Goal: Information Seeking & Learning: Learn about a topic

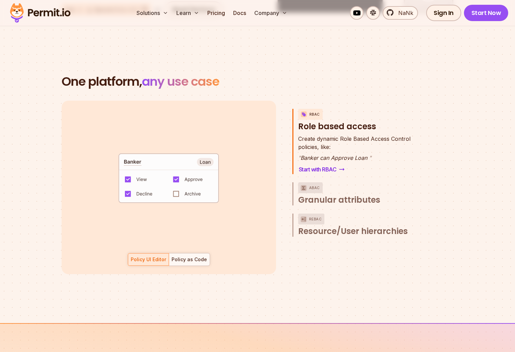
scroll to position [939, 0]
click at [372, 134] on span "Create dynamic Role Based Access Control" at bounding box center [354, 138] width 112 height 8
click at [132, 154] on code "default allow := false allow if { some role in data.users[input.user].roles act…" at bounding box center [168, 180] width 141 height 58
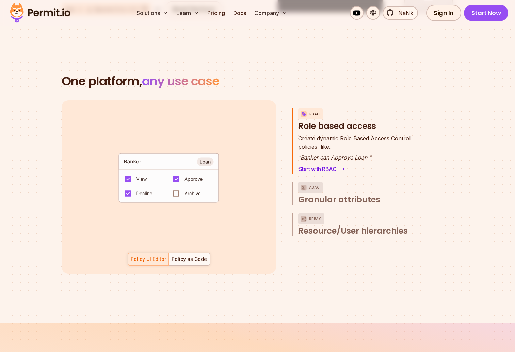
click at [129, 154] on code "default allow := false allow if { some role in data.users[input.user].roles act…" at bounding box center [168, 180] width 141 height 58
click at [128, 155] on code "default allow := false allow if { some role in data.users[input.user].roles act…" at bounding box center [168, 180] width 141 height 58
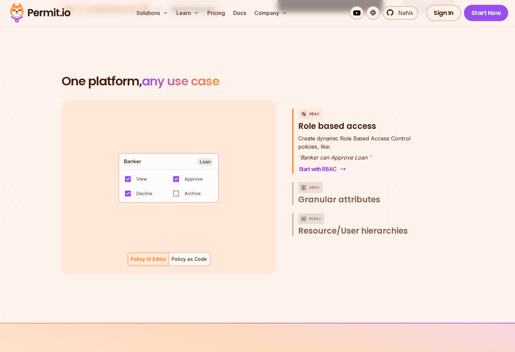
click at [326, 164] on link "Start with RBAC" at bounding box center [321, 169] width 47 height 10
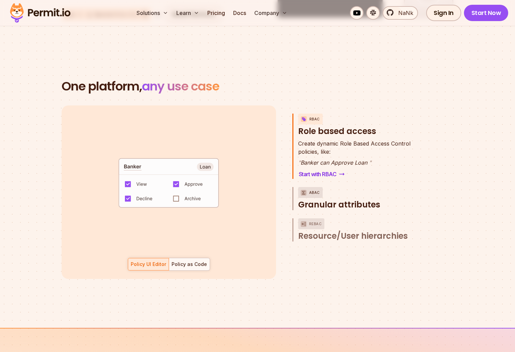
scroll to position [939, 0]
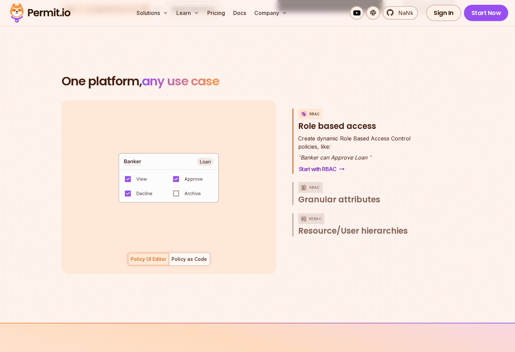
drag, startPoint x: 272, startPoint y: 176, endPoint x: 244, endPoint y: 177, distance: 27.9
click at [265, 175] on div "default allow := false allow if { some role in data.users[input.user].roles act…" at bounding box center [169, 186] width 214 height 173
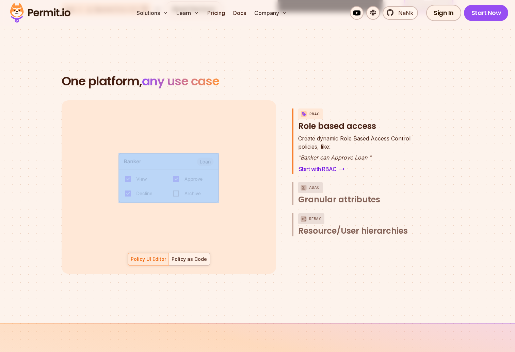
click at [200, 256] on div "Policy as Code" at bounding box center [188, 259] width 35 height 7
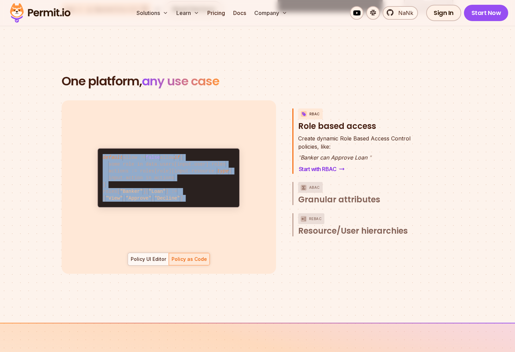
click at [177, 186] on code "default allow := false allow if { some role in data.users[input.user].roles act…" at bounding box center [168, 178] width 141 height 58
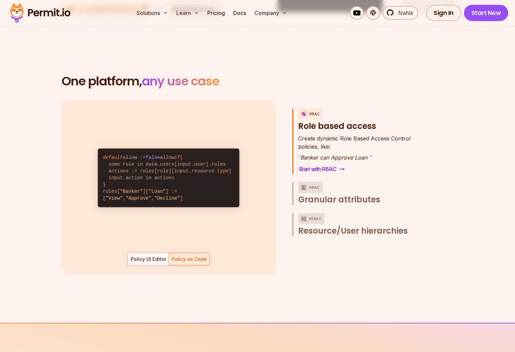
click at [216, 184] on code "default allow := false allow if { some role in data.users[input.user].roles act…" at bounding box center [168, 178] width 141 height 58
drag, startPoint x: 103, startPoint y: 135, endPoint x: 131, endPoint y: 197, distance: 67.4
click at [131, 197] on code "default allow := false allow if { some role in data.users[input.user].roles act…" at bounding box center [168, 178] width 141 height 58
drag, startPoint x: 121, startPoint y: 197, endPoint x: 98, endPoint y: 133, distance: 68.2
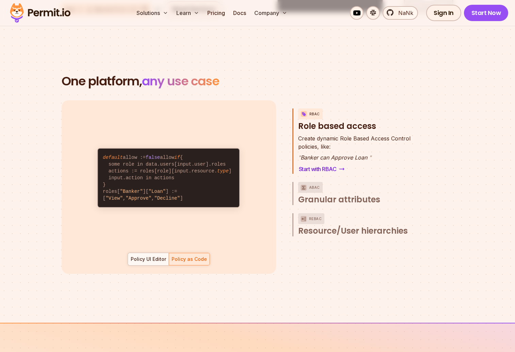
click at [98, 148] on div "default allow := false allow if { some role in data.users[input.user].roles act…" at bounding box center [168, 178] width 142 height 60
click at [144, 149] on code "default allow := false allow if { some role in data.users[input.user].roles act…" at bounding box center [168, 178] width 141 height 58
drag, startPoint x: 103, startPoint y: 135, endPoint x: 144, endPoint y: 195, distance: 72.3
click at [144, 195] on code "default allow := false allow if { some role in data.users[input.user].roles act…" at bounding box center [168, 178] width 141 height 58
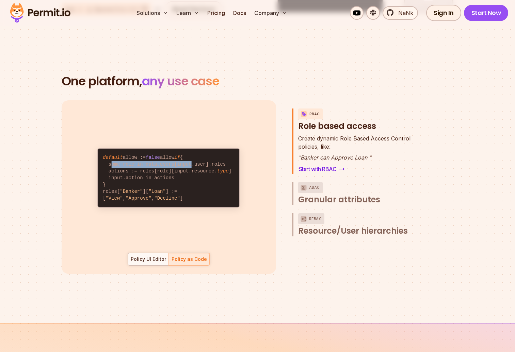
drag, startPoint x: 109, startPoint y: 150, endPoint x: 190, endPoint y: 152, distance: 80.6
click at [189, 152] on code "default allow := false allow if { some role in data.users[input.user].roles act…" at bounding box center [168, 178] width 141 height 58
click at [192, 156] on code "default allow := false allow if { some role in data.users[input.user].roles act…" at bounding box center [168, 178] width 141 height 58
drag, startPoint x: 118, startPoint y: 184, endPoint x: 168, endPoint y: 183, distance: 50.7
click at [168, 183] on code "default allow := false allow if { some role in data.users[input.user].roles act…" at bounding box center [168, 178] width 141 height 58
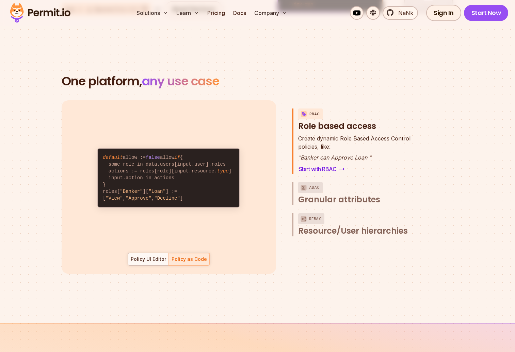
drag, startPoint x: 142, startPoint y: 190, endPoint x: 133, endPoint y: 191, distance: 8.5
click at [142, 196] on span ""Approve"" at bounding box center [138, 198] width 26 height 5
drag, startPoint x: 119, startPoint y: 183, endPoint x: 147, endPoint y: 184, distance: 27.9
click at [147, 184] on code "default allow := false allow if { some role in data.users[input.user].roles act…" at bounding box center [168, 178] width 141 height 58
click at [147, 183] on code "default allow := false allow if { some role in data.users[input.user].roles act…" at bounding box center [168, 178] width 141 height 58
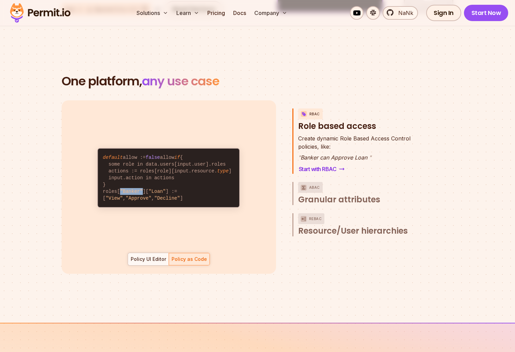
drag, startPoint x: 121, startPoint y: 183, endPoint x: 143, endPoint y: 183, distance: 22.4
click at [143, 183] on code "default allow := false allow if { some role in data.users[input.user].roles act…" at bounding box center [168, 178] width 141 height 58
drag, startPoint x: 149, startPoint y: 183, endPoint x: 165, endPoint y: 184, distance: 16.0
click at [165, 189] on span ""Loan"" at bounding box center [156, 191] width 17 height 5
drag, startPoint x: 116, startPoint y: 190, endPoint x: 198, endPoint y: 190, distance: 82.0
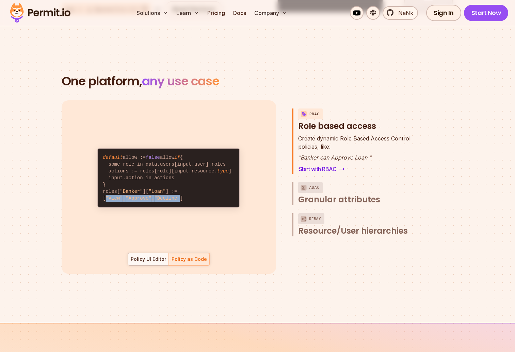
click at [198, 190] on code "default allow := false allow if { some role in data.users[input.user].roles act…" at bounding box center [168, 178] width 141 height 58
click at [199, 190] on code "default allow := false allow if { some role in data.users[input.user].roles act…" at bounding box center [168, 178] width 141 height 58
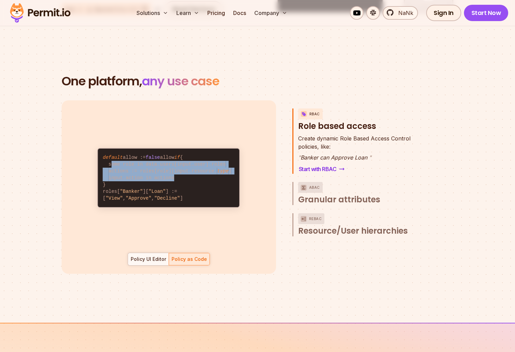
drag, startPoint x: 110, startPoint y: 151, endPoint x: 197, endPoint y: 171, distance: 89.7
click at [197, 171] on code "default allow := false allow if { some role in data.users[input.user].roles act…" at bounding box center [168, 178] width 141 height 58
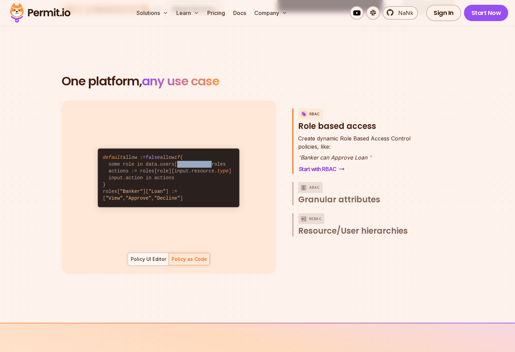
drag, startPoint x: 175, startPoint y: 150, endPoint x: 208, endPoint y: 150, distance: 33.3
click at [208, 150] on code "default allow := false allow if { some role in data.users[input.user].roles act…" at bounding box center [168, 178] width 141 height 58
drag, startPoint x: 155, startPoint y: 156, endPoint x: 178, endPoint y: 157, distance: 22.8
click at [178, 157] on code "default allow := false allow if { some role in data.users[input.user].roles act…" at bounding box center [168, 178] width 141 height 58
click at [187, 164] on code "default allow := false allow if { some role in data.users[input.user].roles act…" at bounding box center [168, 178] width 141 height 58
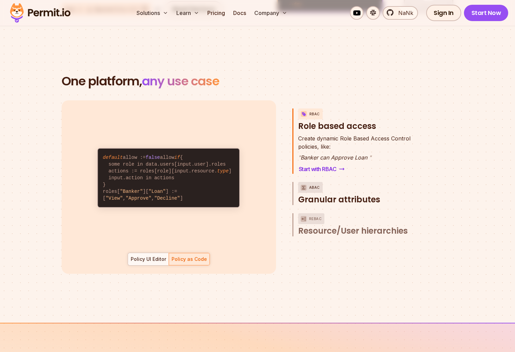
click at [347, 194] on span "Granular attributes" at bounding box center [339, 199] width 82 height 11
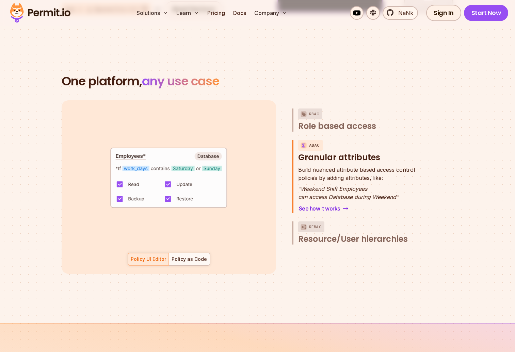
drag, startPoint x: 117, startPoint y: 159, endPoint x: 225, endPoint y: 163, distance: 108.2
click at [225, 163] on code "default allow := false allow if { some _, allowed_actions in conditions input.a…" at bounding box center [168, 181] width 157 height 72
click at [129, 160] on code "default allow := false allow if { some _, allowed_actions in conditions input.a…" at bounding box center [168, 181] width 157 height 72
click at [183, 254] on div at bounding box center [189, 259] width 41 height 12
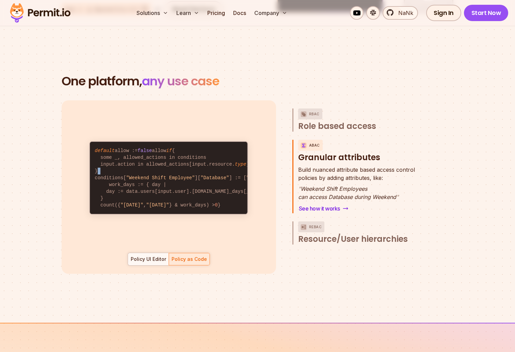
drag, startPoint x: 120, startPoint y: 156, endPoint x: 112, endPoint y: 146, distance: 13.4
click at [120, 156] on code "default allow := false allow if { some _, allowed_actions in conditions input.a…" at bounding box center [168, 178] width 157 height 72
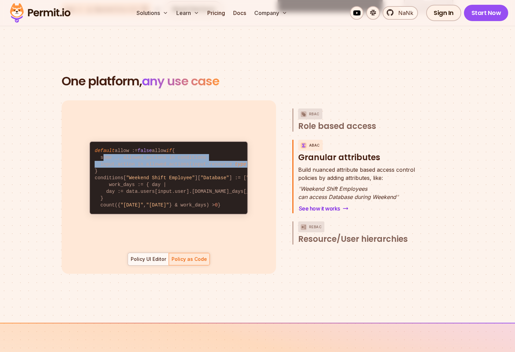
scroll to position [0, 21]
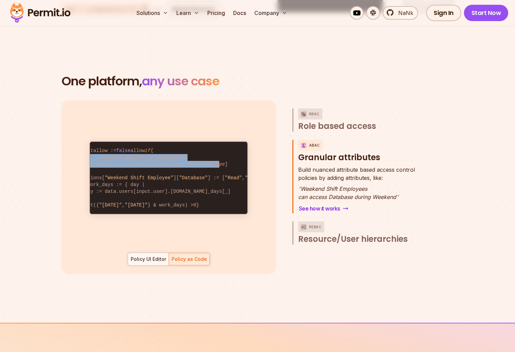
drag, startPoint x: 100, startPoint y: 138, endPoint x: 204, endPoint y: 193, distance: 118.1
click at [219, 147] on code "default allow := false allow if { some _, allowed_actions in conditions input.a…" at bounding box center [168, 178] width 157 height 72
click at [157, 188] on code "default allow := false allow if { some _, allowed_actions in conditions input.a…" at bounding box center [168, 178] width 157 height 72
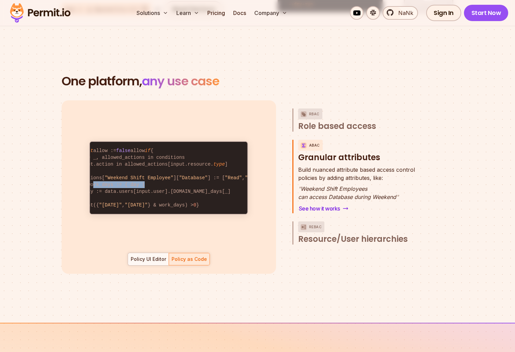
scroll to position [0, 0]
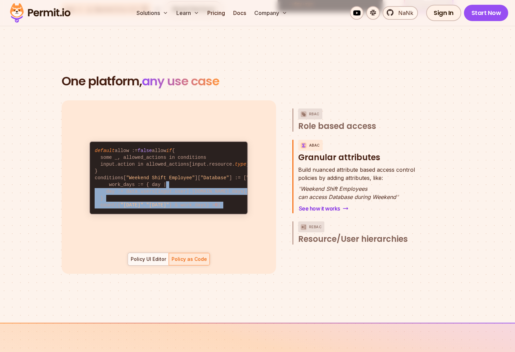
drag, startPoint x: 139, startPoint y: 182, endPoint x: 84, endPoint y: 181, distance: 55.1
click at [74, 181] on div "default allow := false allow if { some role in data.users[input.user].roles act…" at bounding box center [169, 177] width 198 height 139
click at [155, 184] on code "default allow := false allow if { some _, allowed_actions in conditions input.a…" at bounding box center [168, 178] width 157 height 72
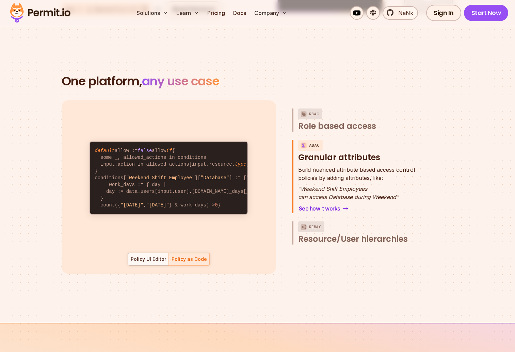
click at [188, 142] on code "default allow := false allow if { some _, allowed_actions in conditions input.a…" at bounding box center [168, 178] width 157 height 72
click at [139, 142] on code "default allow := false allow if { some _, allowed_actions in conditions input.a…" at bounding box center [168, 178] width 157 height 72
drag, startPoint x: 158, startPoint y: 188, endPoint x: 188, endPoint y: 188, distance: 29.6
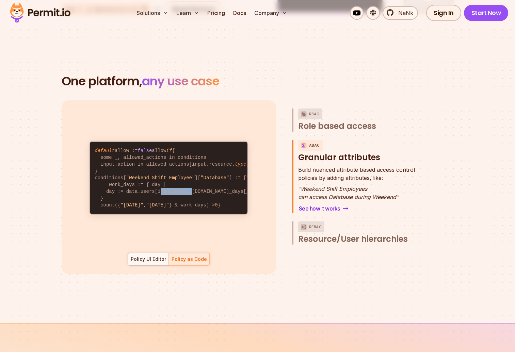
click at [188, 188] on code "default allow := false allow if { some _, allowed_actions in conditions input.a…" at bounding box center [168, 178] width 157 height 72
click at [193, 142] on code "default allow := false allow if { some _, allowed_actions in conditions input.a…" at bounding box center [168, 178] width 157 height 72
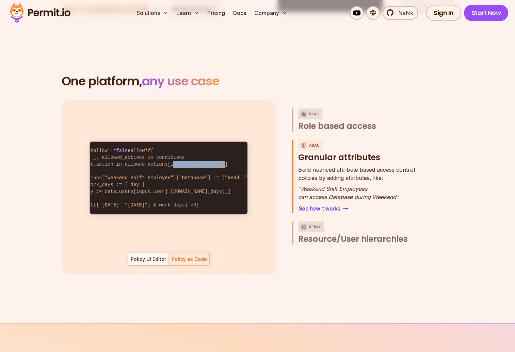
drag, startPoint x: 193, startPoint y: 147, endPoint x: 225, endPoint y: 148, distance: 32.3
click at [225, 148] on code "default allow := false allow if { some _, allowed_actions in conditions input.a…" at bounding box center [168, 178] width 157 height 72
click at [221, 162] on span "type" at bounding box center [219, 164] width 12 height 5
drag, startPoint x: 225, startPoint y: 147, endPoint x: 170, endPoint y: 145, distance: 55.1
click at [170, 145] on code "default allow := false allow if { some _, allowed_actions in conditions input.a…" at bounding box center [168, 178] width 157 height 72
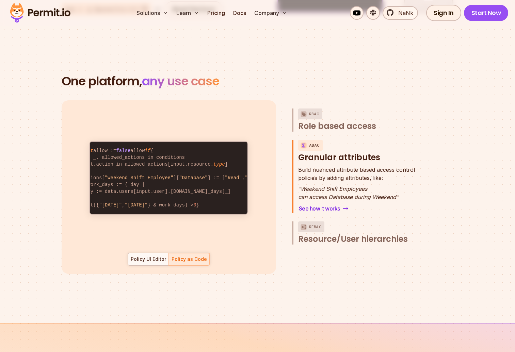
click at [174, 172] on code "default allow := false allow if { some _, allowed_actions in conditions input.a…" at bounding box center [168, 178] width 157 height 72
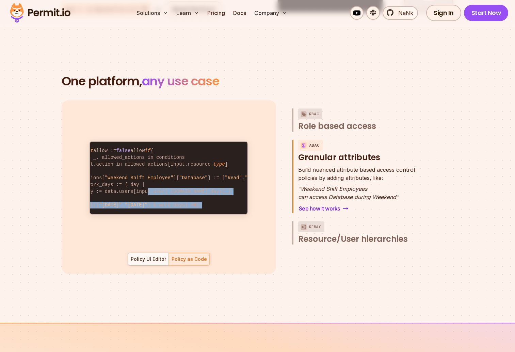
scroll to position [0, 0]
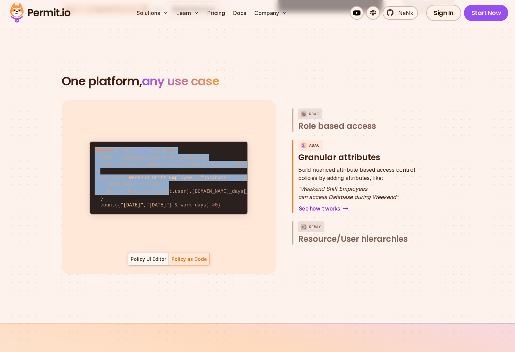
drag, startPoint x: 138, startPoint y: 183, endPoint x: 85, endPoint y: 182, distance: 52.7
click at [64, 182] on div "default allow := false allow if { some role in data.users[input.user].roles act…" at bounding box center [169, 186] width 214 height 173
click at [139, 183] on code "default allow := false allow if { some _, allowed_actions in conditions input.a…" at bounding box center [168, 178] width 157 height 72
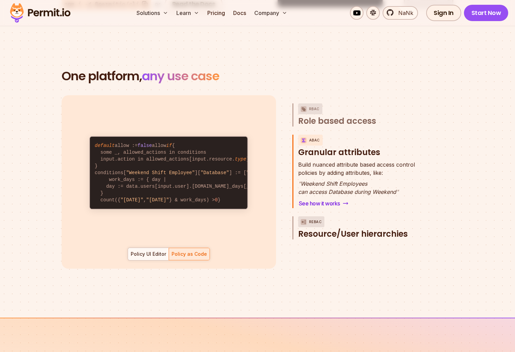
scroll to position [950, 0]
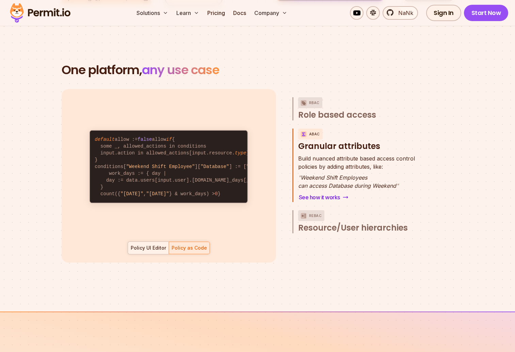
click at [151, 245] on div "Policy UI Editor" at bounding box center [148, 248] width 35 height 7
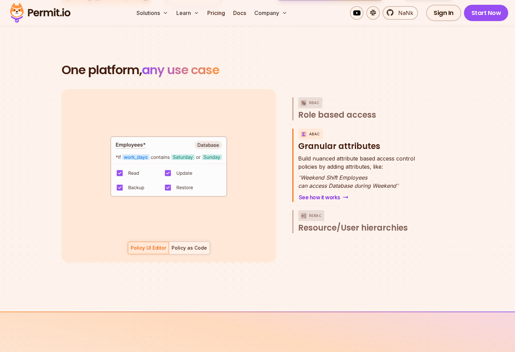
click at [191, 245] on div "Policy as Code" at bounding box center [188, 248] width 35 height 7
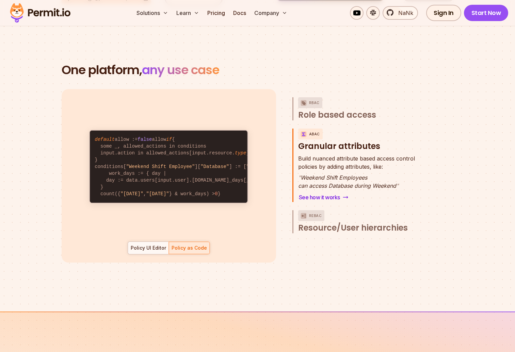
drag, startPoint x: 96, startPoint y: 116, endPoint x: 111, endPoint y: 200, distance: 85.8
click at [111, 200] on code "default allow := false allow if { some _, allowed_actions in conditions input.a…" at bounding box center [168, 167] width 157 height 72
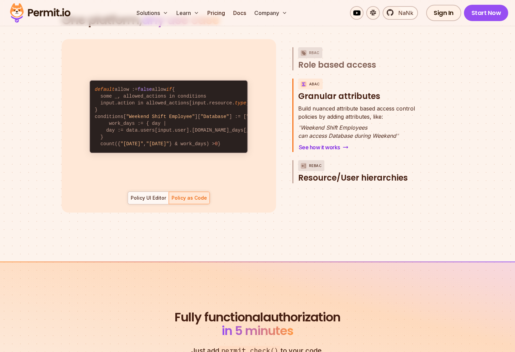
scroll to position [992, 0]
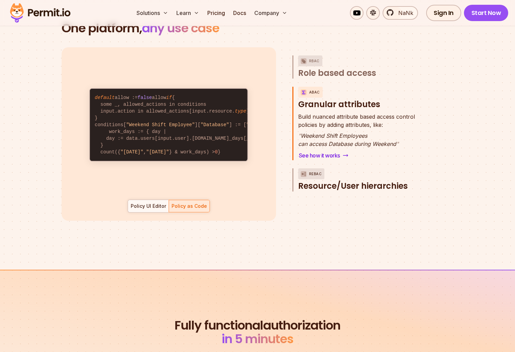
click at [331, 181] on span "Resource/User hierarchies" at bounding box center [353, 186] width 110 height 11
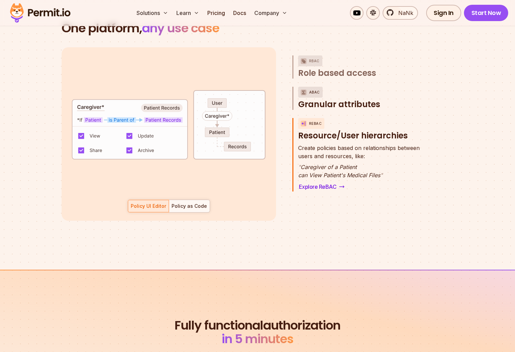
click at [326, 99] on span "Granular attributes" at bounding box center [339, 104] width 82 height 11
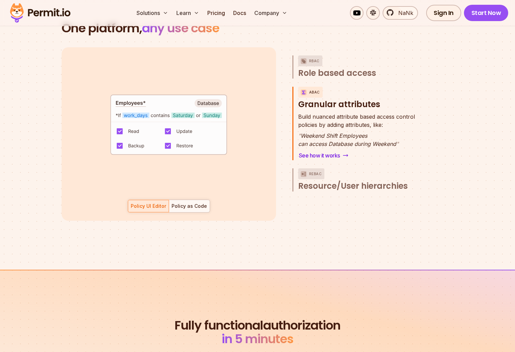
click at [191, 203] on div "Policy as Code" at bounding box center [188, 206] width 35 height 7
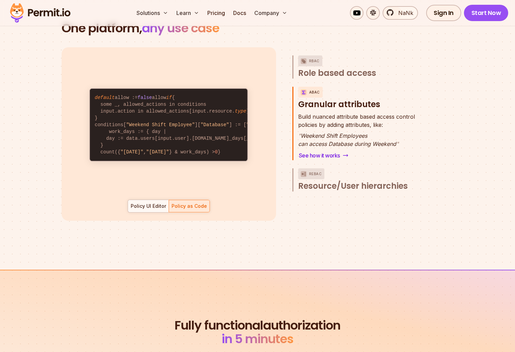
click at [103, 89] on code "default allow := false allow if { some _, allowed_actions in conditions input.a…" at bounding box center [168, 125] width 157 height 72
drag, startPoint x: 98, startPoint y: 80, endPoint x: 119, endPoint y: 82, distance: 21.2
click at [119, 89] on code "default allow := false allow if { some _, allowed_actions in conditions input.a…" at bounding box center [168, 125] width 157 height 72
drag, startPoint x: 99, startPoint y: 86, endPoint x: 202, endPoint y: 156, distance: 124.9
click at [202, 156] on code "default allow := false allow if { some _, allowed_actions in conditions input.a…" at bounding box center [168, 125] width 157 height 72
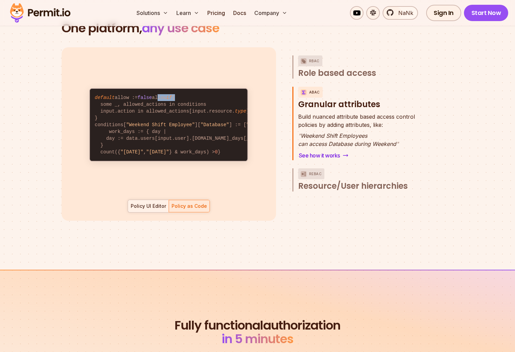
click at [149, 203] on div "Policy UI Editor" at bounding box center [148, 206] width 35 height 7
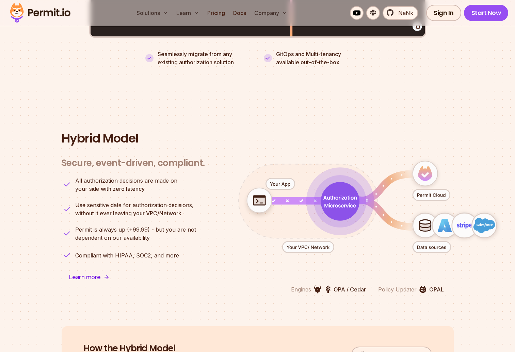
scroll to position [1587, 0]
click at [347, 286] on p "OPA / Cedar" at bounding box center [349, 290] width 32 height 8
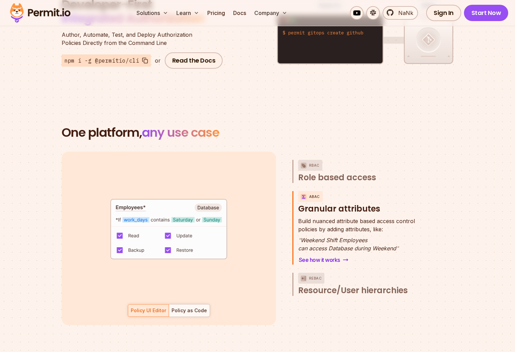
scroll to position [888, 0]
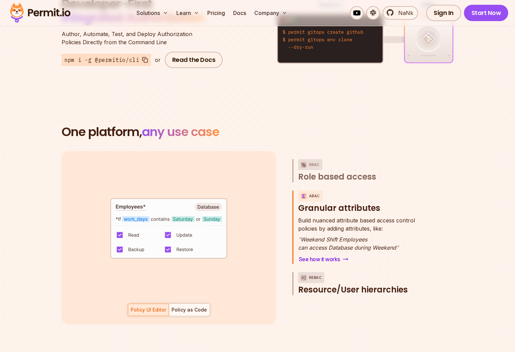
click at [347, 284] on span "Resource/User hierarchies" at bounding box center [353, 289] width 110 height 11
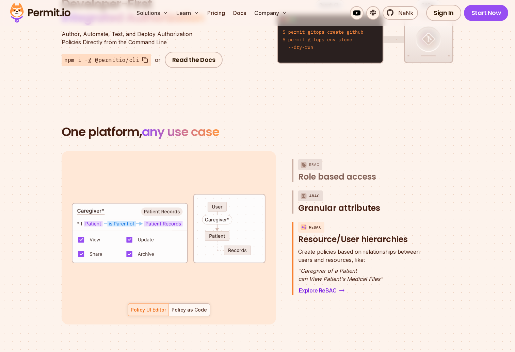
click at [349, 194] on button "ABAC Granular attributes" at bounding box center [361, 201] width 127 height 23
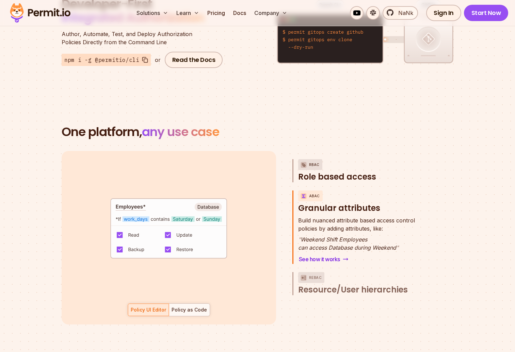
click at [352, 171] on span "Role based access" at bounding box center [337, 176] width 78 height 11
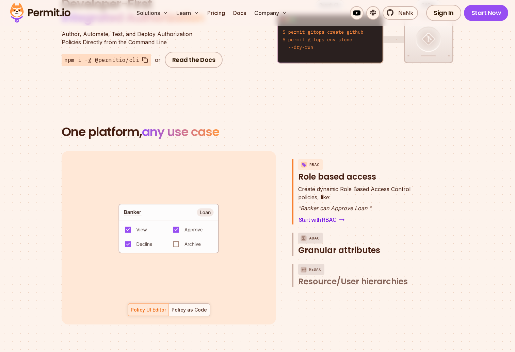
click at [364, 245] on span "Granular attributes" at bounding box center [339, 250] width 82 height 11
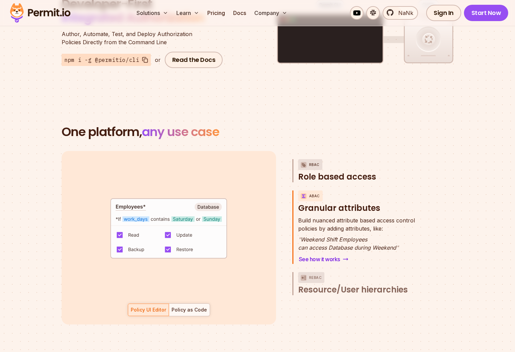
click at [355, 171] on span "Role based access" at bounding box center [337, 176] width 78 height 11
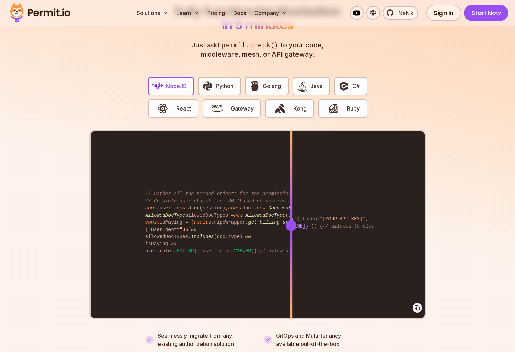
scroll to position [1317, 0]
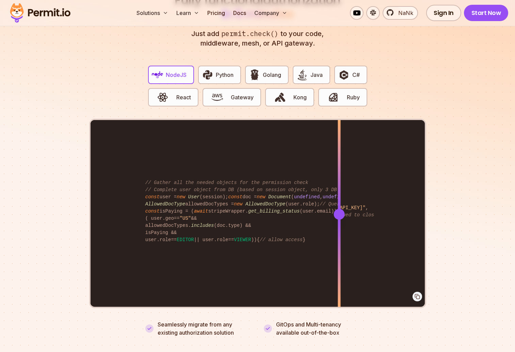
drag, startPoint x: 292, startPoint y: 204, endPoint x: 350, endPoint y: 212, distance: 57.6
click at [344, 211] on div at bounding box center [338, 214] width 11 height 11
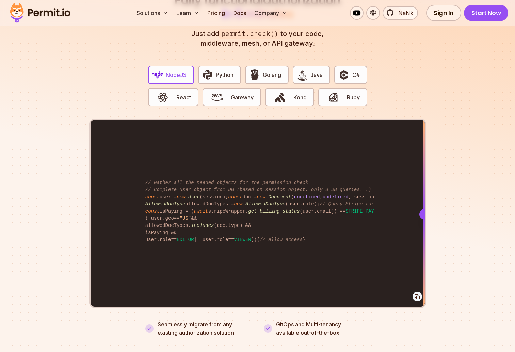
drag, startPoint x: 351, startPoint y: 207, endPoint x: 472, endPoint y: 208, distance: 121.1
click at [472, 208] on section "Fully functional authorization in 5 minutes Just add permit.check() to your cod…" at bounding box center [257, 157] width 515 height 425
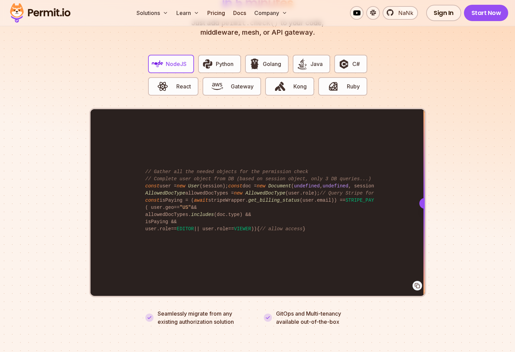
scroll to position [1328, 0]
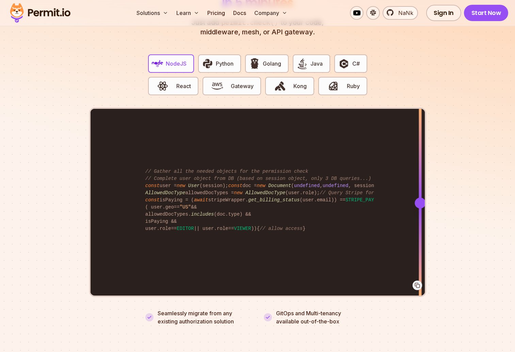
drag, startPoint x: 142, startPoint y: 136, endPoint x: 470, endPoint y: 192, distance: 332.0
click at [470, 192] on section "Fully functional authorization in 5 minutes Just add permit.check() to your cod…" at bounding box center [257, 145] width 515 height 425
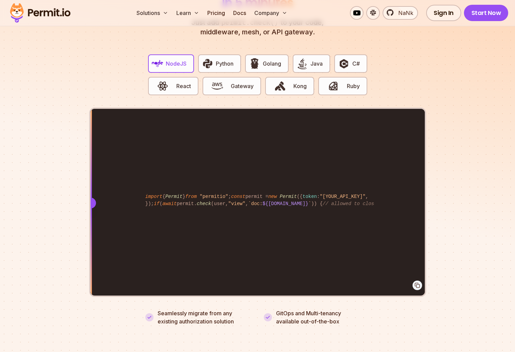
drag, startPoint x: 419, startPoint y: 194, endPoint x: 24, endPoint y: 201, distance: 394.5
click at [24, 201] on section "Fully functional authorization in 5 minutes Just add permit.check() to your cod…" at bounding box center [257, 145] width 515 height 425
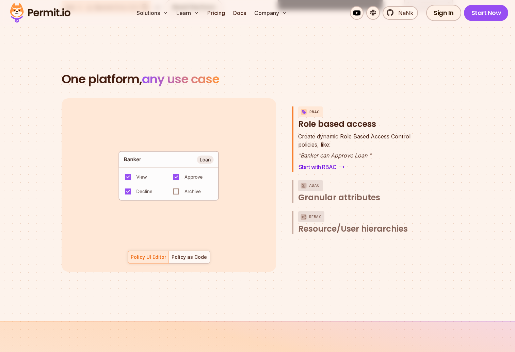
scroll to position [920, 0]
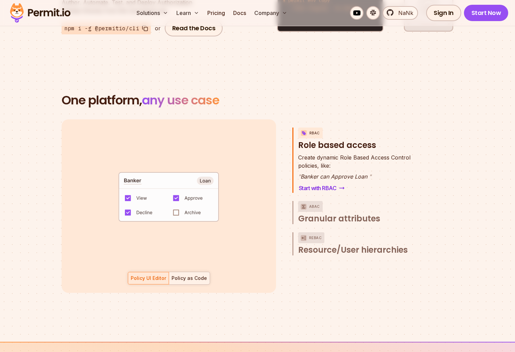
click at [198, 275] on div "Policy as Code" at bounding box center [188, 278] width 35 height 7
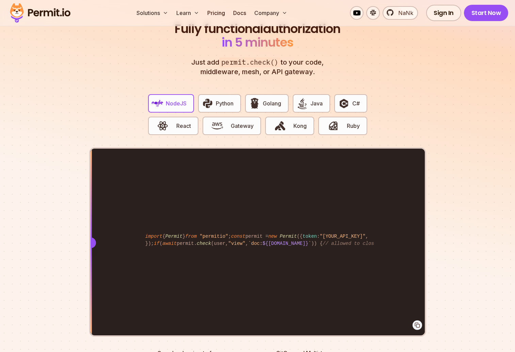
scroll to position [1317, 0]
